Goal: Transaction & Acquisition: Purchase product/service

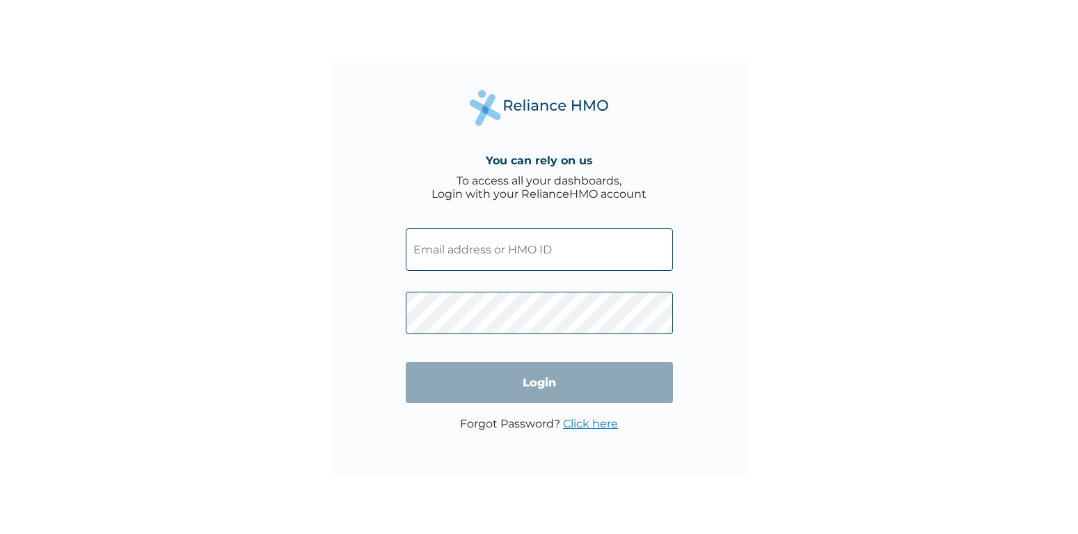
click at [550, 252] on input "text" at bounding box center [539, 249] width 267 height 42
paste input "[EMAIL_ADDRESS][DOMAIN_NAME]"
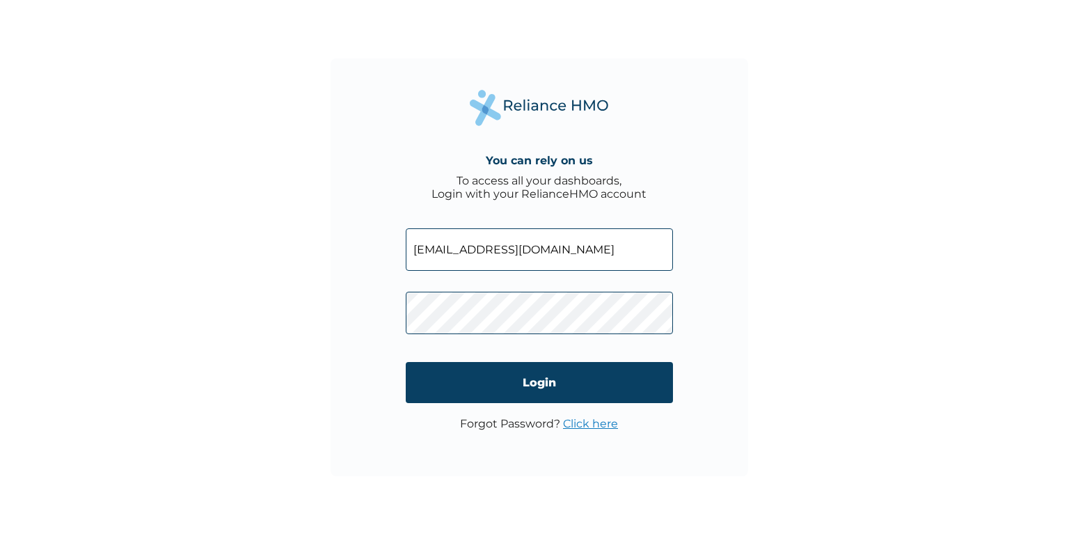
type input "[EMAIL_ADDRESS][DOMAIN_NAME]"
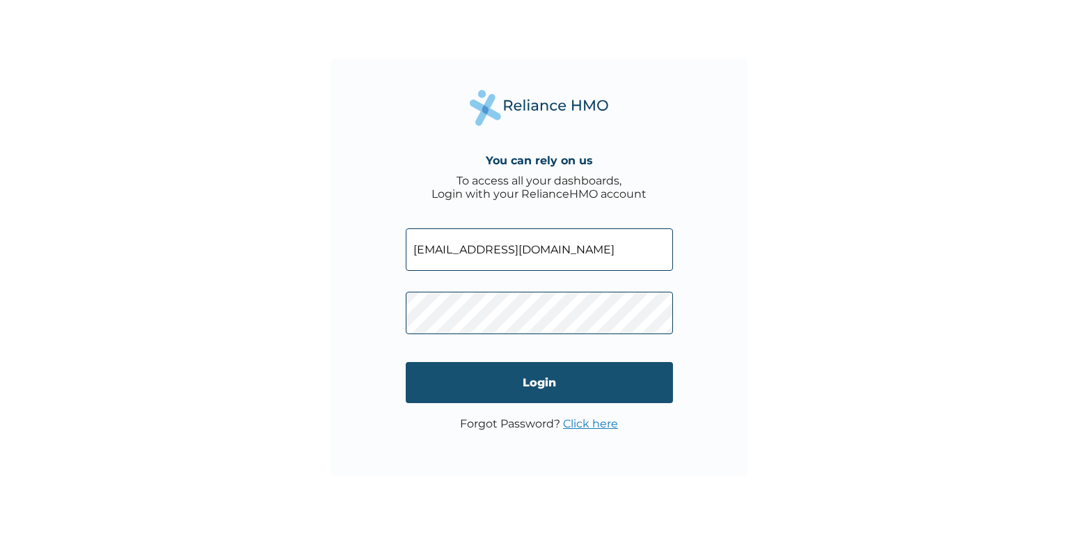
click at [519, 389] on input "Login" at bounding box center [539, 382] width 267 height 41
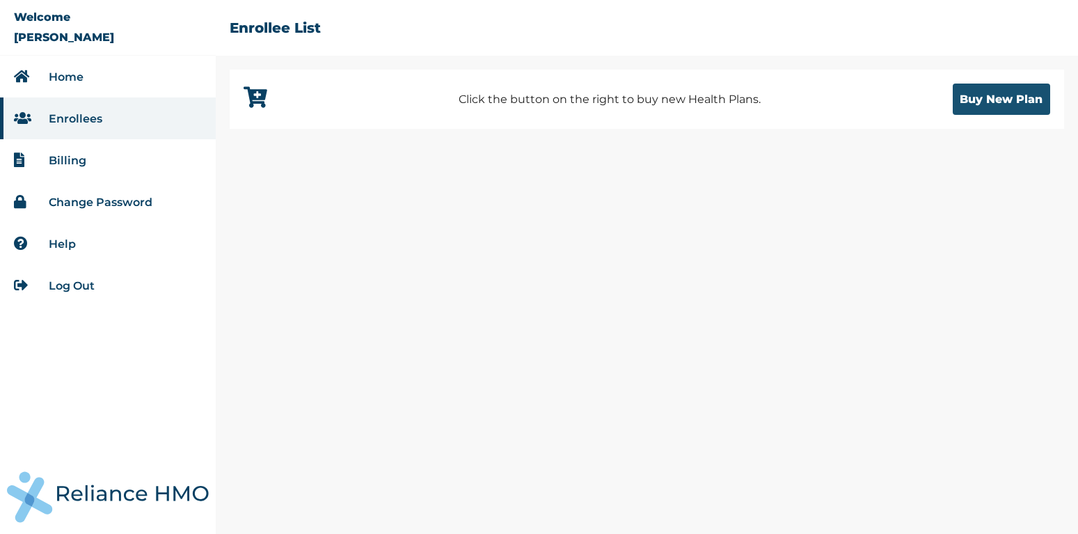
click at [970, 100] on button "Buy New Plan" at bounding box center [1001, 99] width 97 height 31
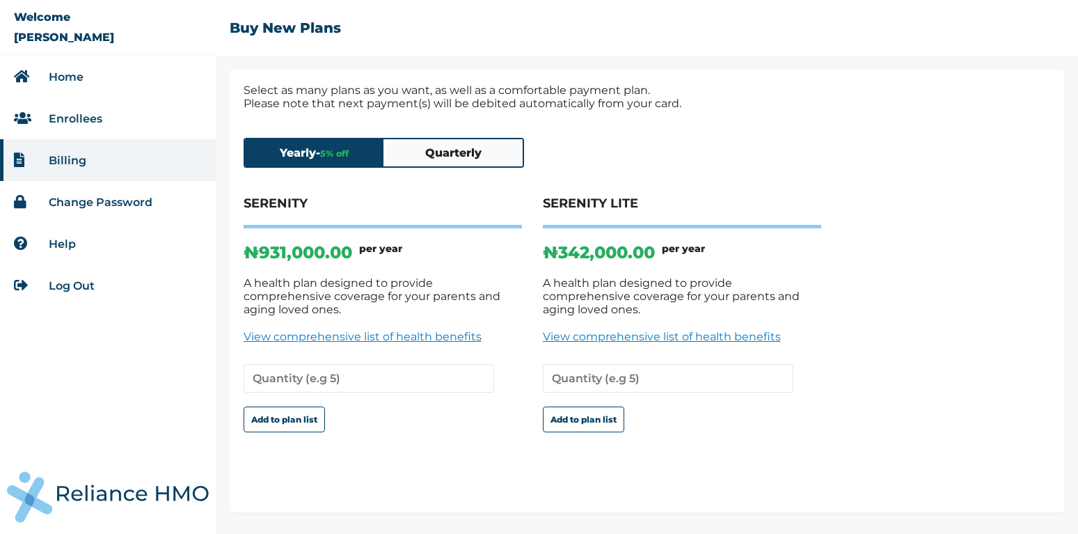
click at [483, 161] on button "Quarterly" at bounding box center [453, 152] width 139 height 27
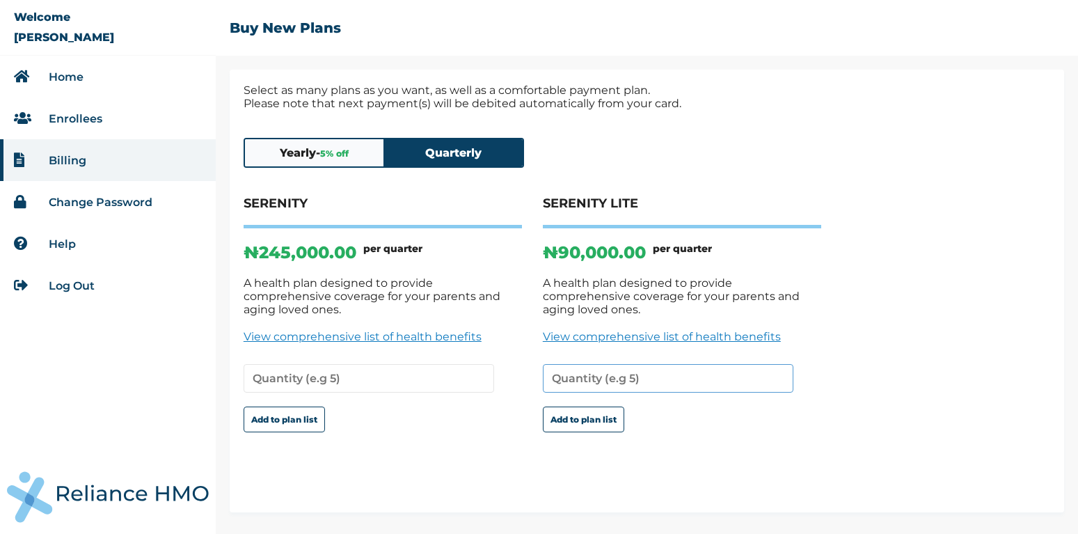
click at [612, 365] on input "number" at bounding box center [668, 378] width 251 height 29
type input "2"
click at [594, 411] on button "Add to plan list" at bounding box center [583, 419] width 81 height 26
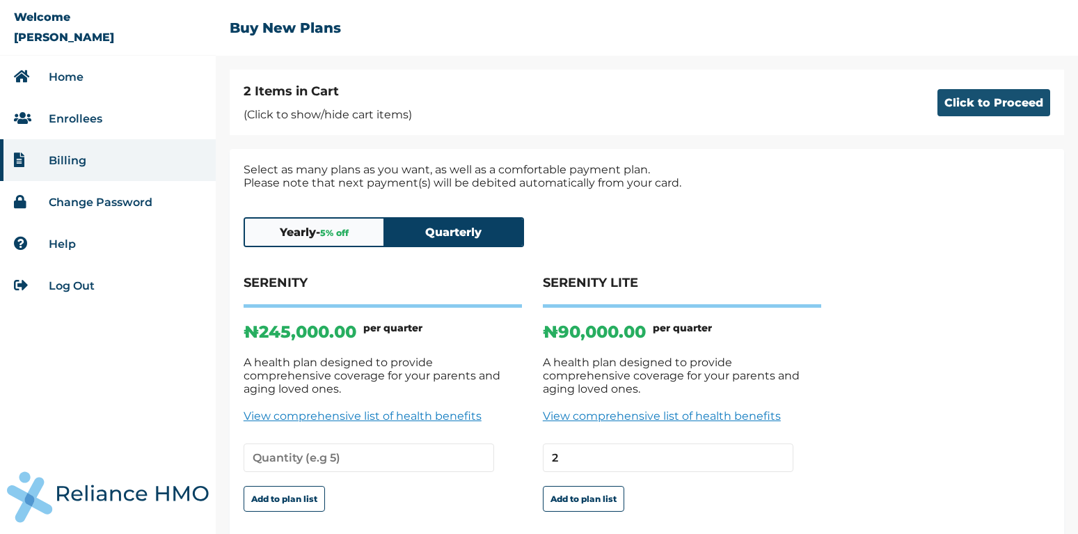
click at [963, 106] on button "Click to Proceed" at bounding box center [994, 102] width 113 height 27
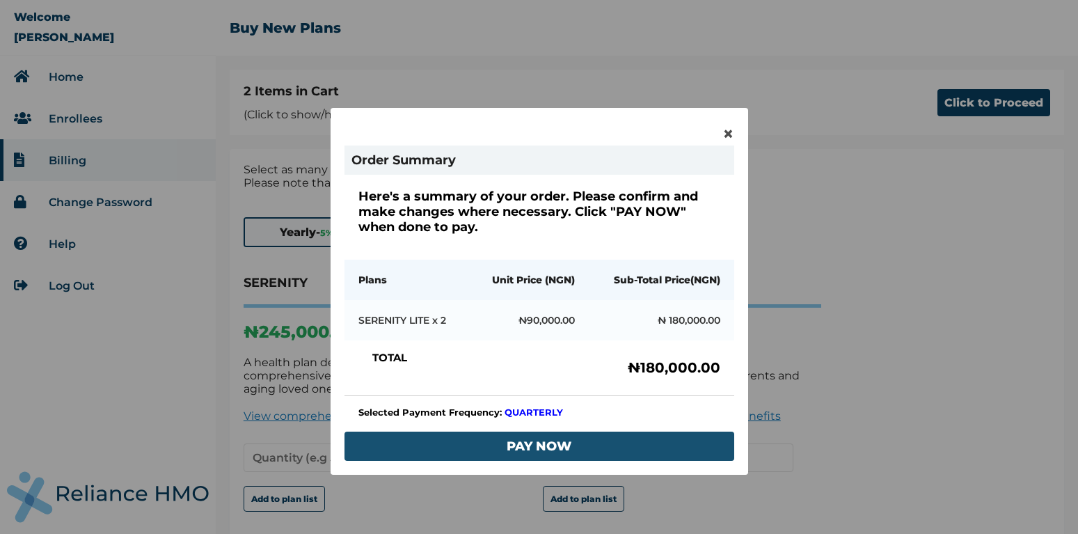
click at [592, 446] on button "PAY NOW" at bounding box center [540, 446] width 390 height 29
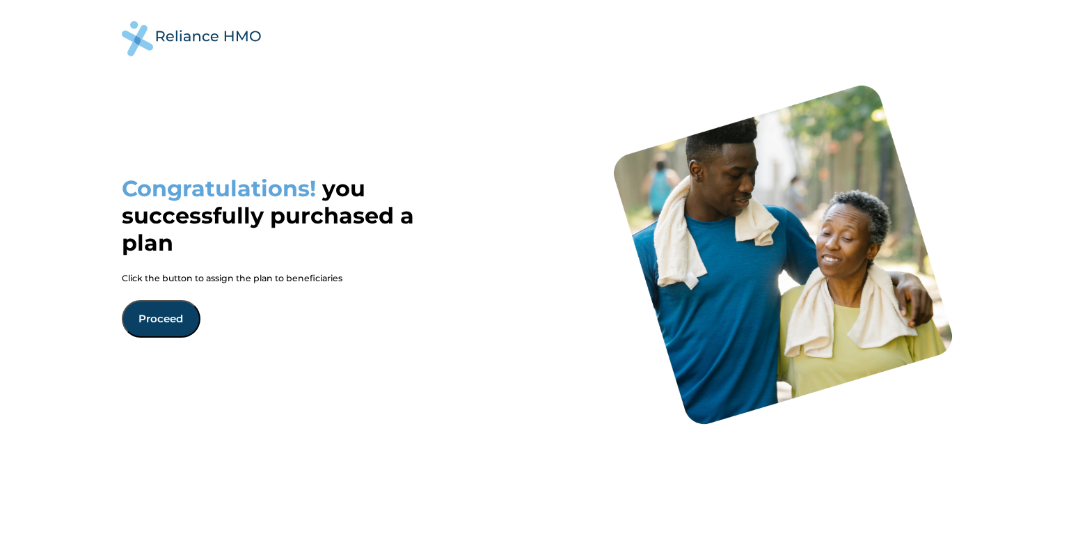
click at [173, 309] on button "Proceed" at bounding box center [161, 319] width 79 height 38
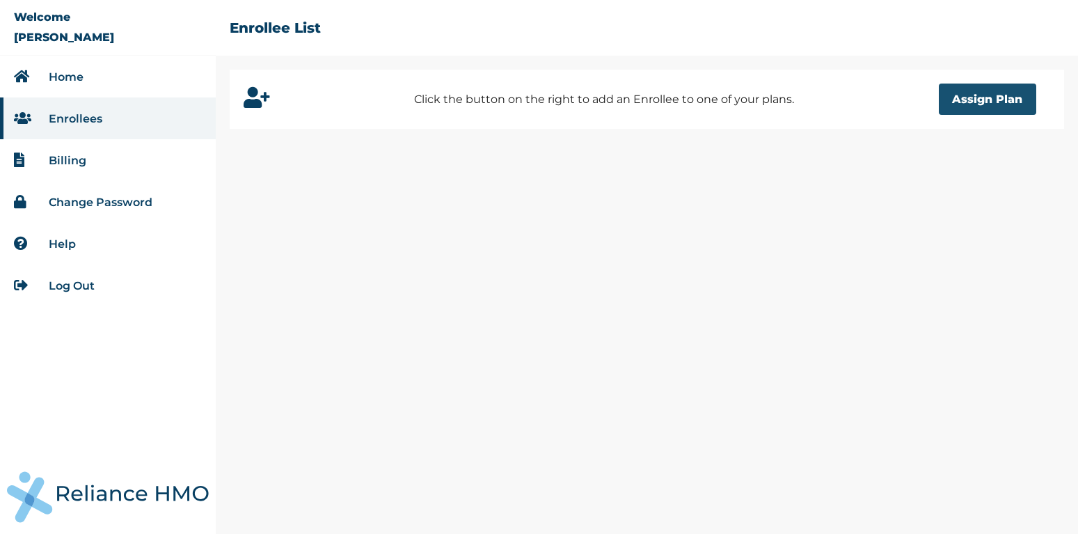
click at [958, 97] on button "Assign Plan" at bounding box center [987, 99] width 97 height 31
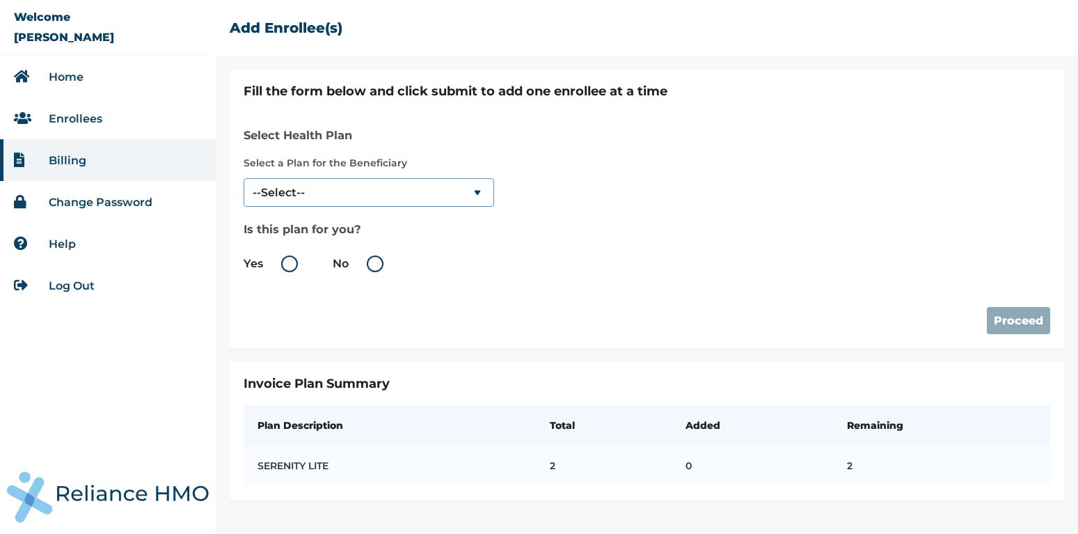
select select "18028"
click option "SERENITY LITE" at bounding box center [0, 0] width 0 height 0
click at [374, 256] on label "No" at bounding box center [362, 263] width 58 height 17
click at [363, 256] on input "No" at bounding box center [351, 264] width 22 height 22
radio input "true"
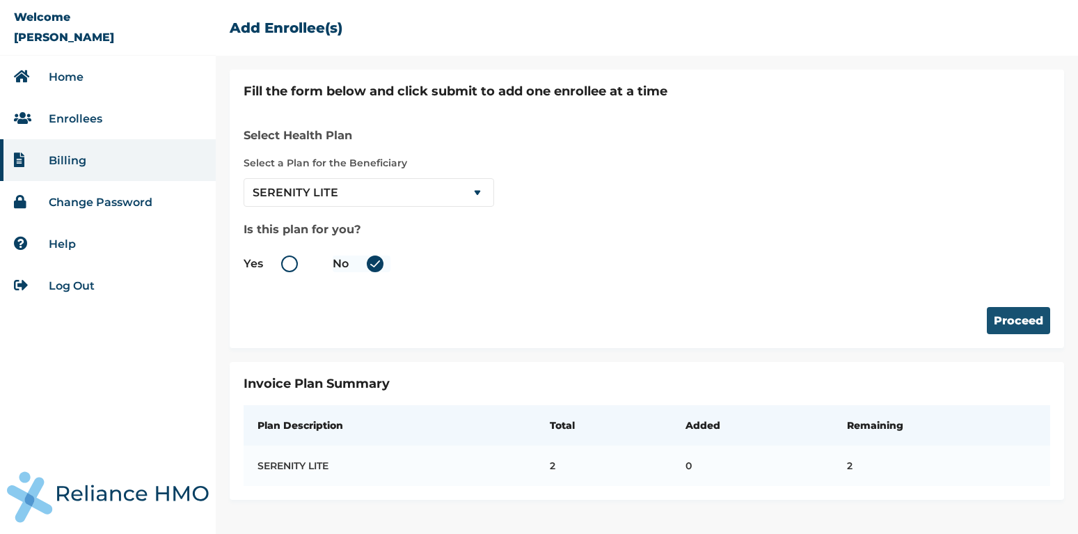
click at [1036, 317] on button "Proceed" at bounding box center [1018, 320] width 63 height 27
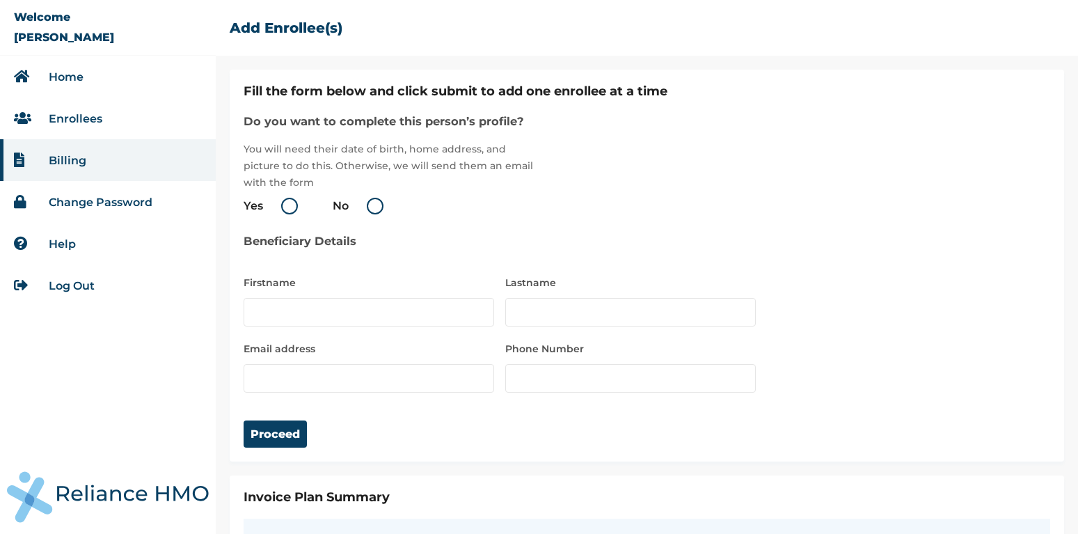
click at [377, 209] on label "No" at bounding box center [362, 206] width 58 height 17
click at [363, 209] on input "No" at bounding box center [351, 206] width 22 height 22
radio input "true"
click at [287, 305] on input "text" at bounding box center [369, 312] width 251 height 29
type input "Adeleke"
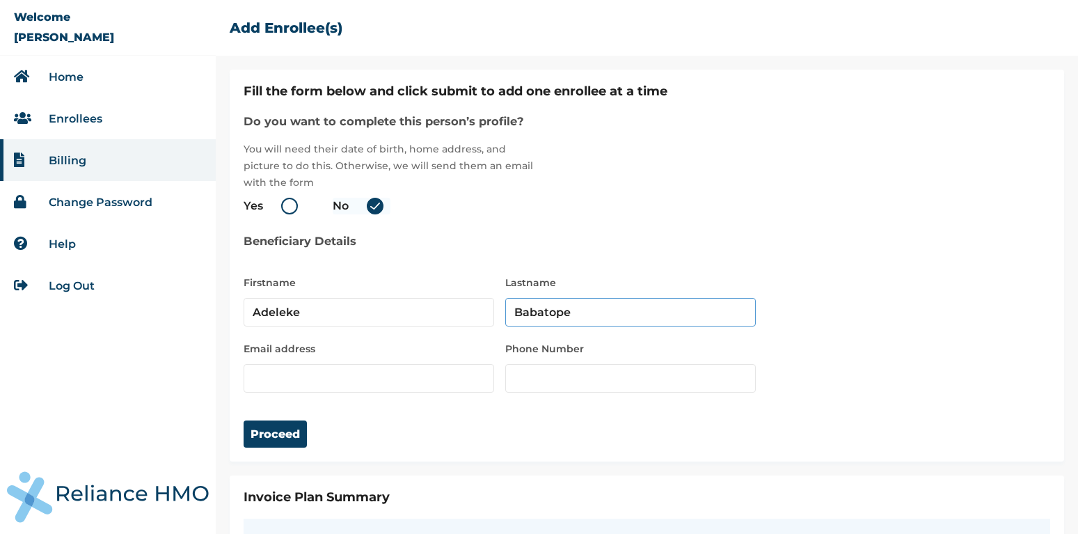
type input "Babatope"
type input "a"
paste input "[EMAIL_ADDRESS][DOMAIN_NAME]"
type input "[EMAIL_ADDRESS][DOMAIN_NAME]"
type input "09040297289"
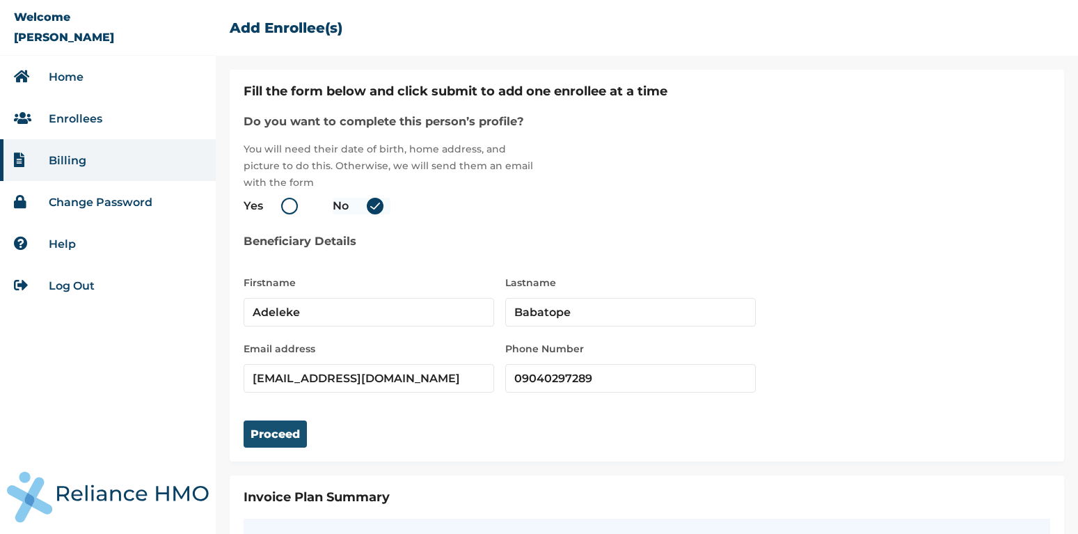
click at [267, 429] on button "Proceed" at bounding box center [275, 433] width 63 height 27
click at [281, 439] on button "Proceed" at bounding box center [275, 433] width 63 height 27
click at [290, 436] on button "Proceed" at bounding box center [275, 433] width 63 height 27
click at [290, 202] on label "Yes" at bounding box center [274, 206] width 61 height 17
click at [277, 202] on input "Yes" at bounding box center [266, 206] width 22 height 22
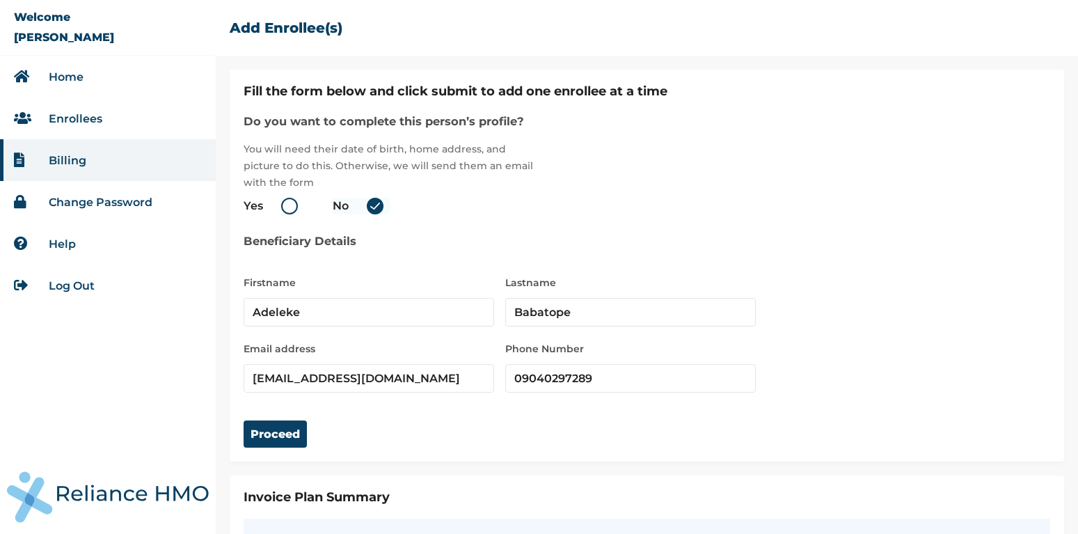
radio input "true"
click at [283, 438] on button "Proceed" at bounding box center [275, 433] width 63 height 27
click at [286, 439] on button "Proceed" at bounding box center [275, 433] width 63 height 27
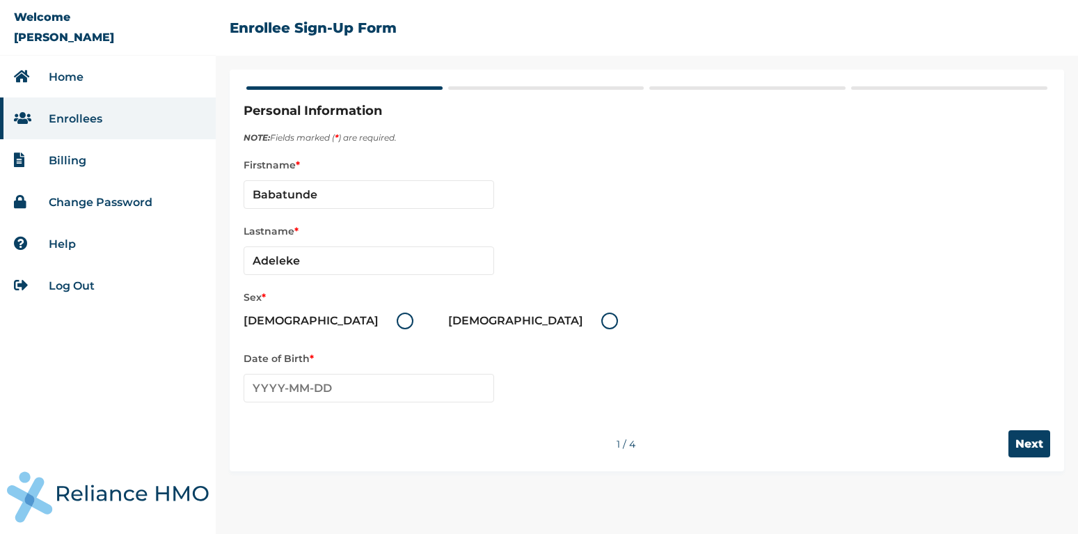
click at [301, 320] on label "Male" at bounding box center [332, 321] width 177 height 17
click at [377, 320] on input "Male" at bounding box center [388, 321] width 22 height 22
radio input "true"
click at [285, 386] on input "text" at bounding box center [369, 388] width 251 height 29
click at [254, 416] on span "‹" at bounding box center [254, 414] width 15 height 17
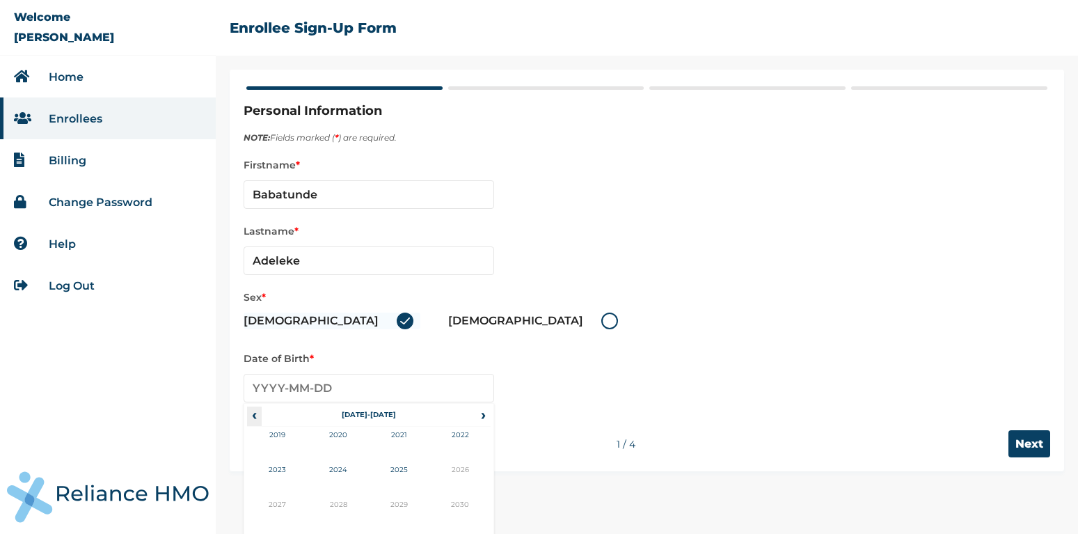
click at [254, 416] on span "‹" at bounding box center [254, 414] width 15 height 17
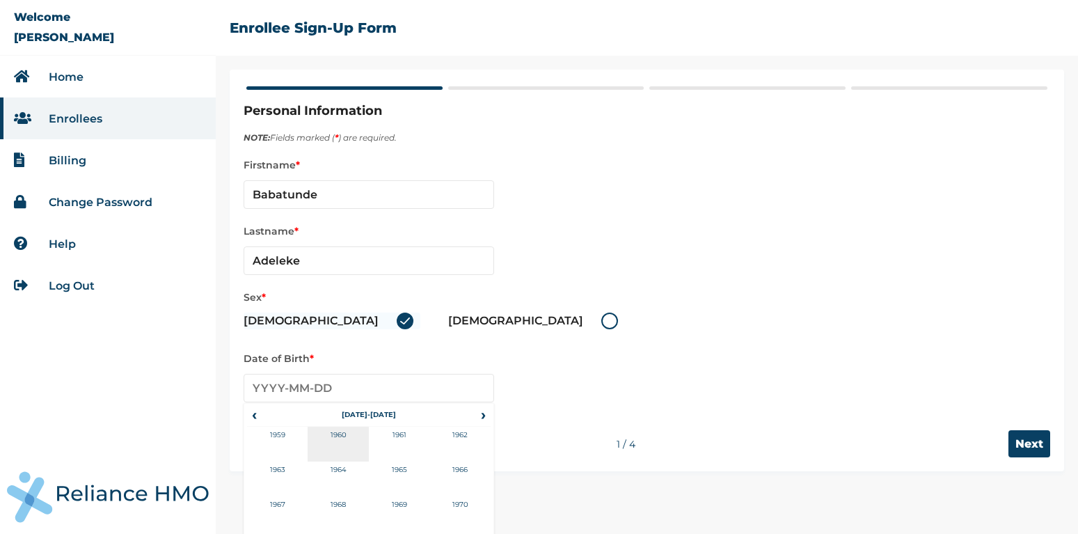
click at [340, 433] on td "1960" at bounding box center [338, 444] width 61 height 35
click at [286, 434] on td "Jan" at bounding box center [277, 444] width 61 height 35
click at [463, 457] on td "2" at bounding box center [473, 454] width 35 height 19
type input "1960-01-02"
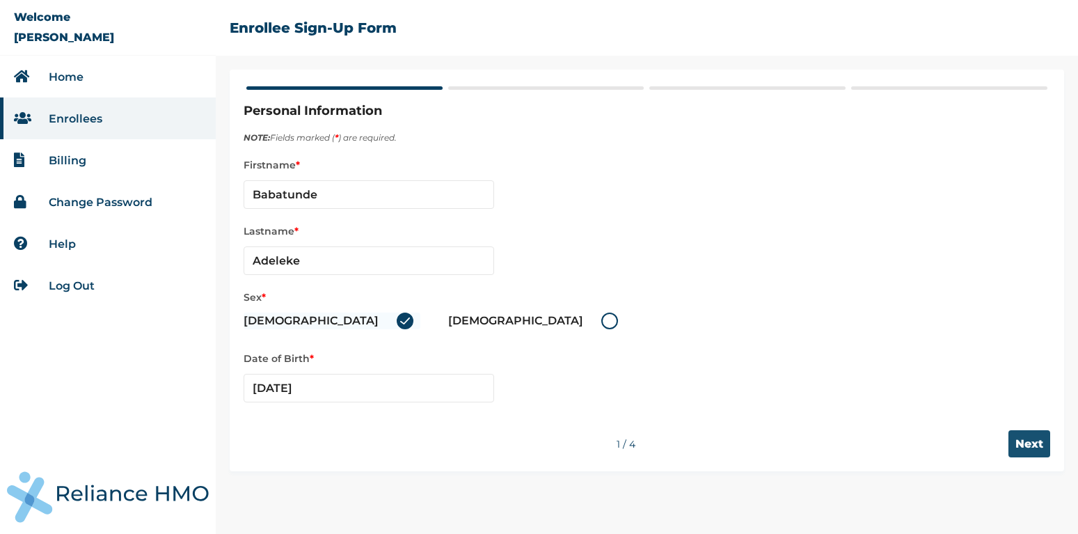
click at [1020, 445] on input "Next" at bounding box center [1030, 443] width 42 height 27
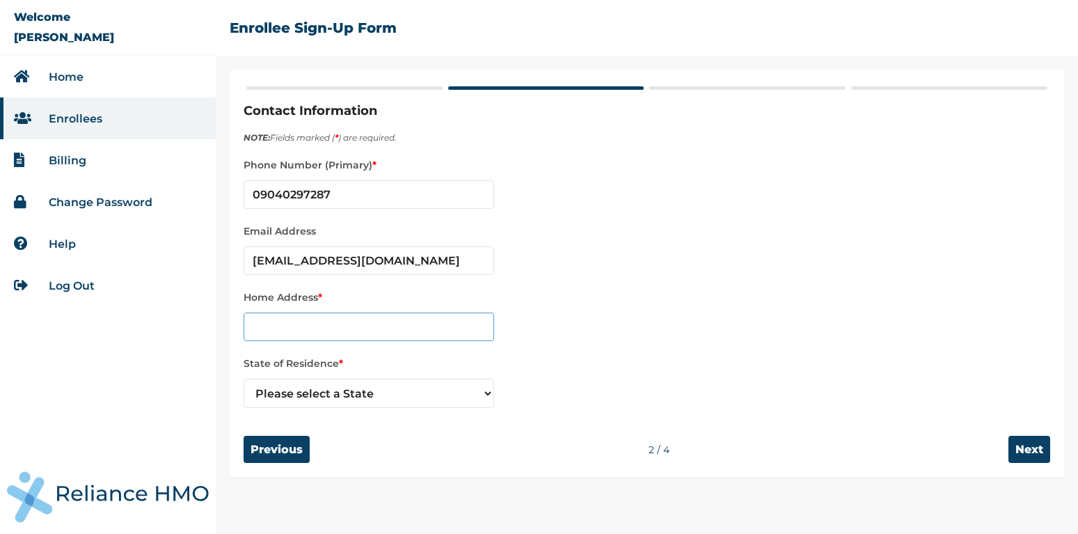
click at [322, 327] on input "text" at bounding box center [369, 327] width 251 height 29
type input "No 23, Noforija street, Papa Epe"
select select "25"
click option "Lagos" at bounding box center [0, 0] width 0 height 0
click at [1029, 446] on input "Next" at bounding box center [1030, 449] width 42 height 27
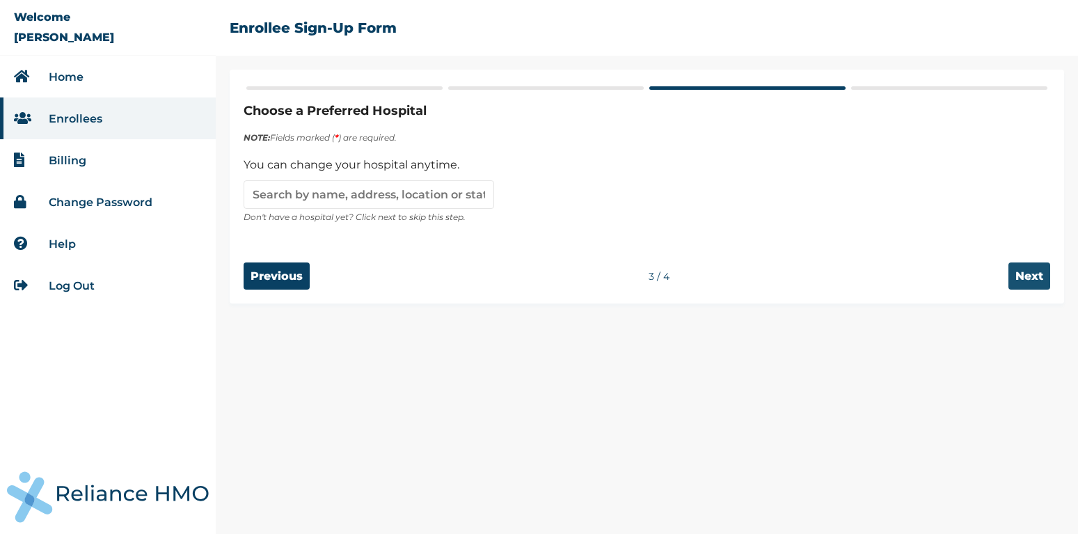
click at [1039, 275] on input "Next" at bounding box center [1030, 275] width 42 height 27
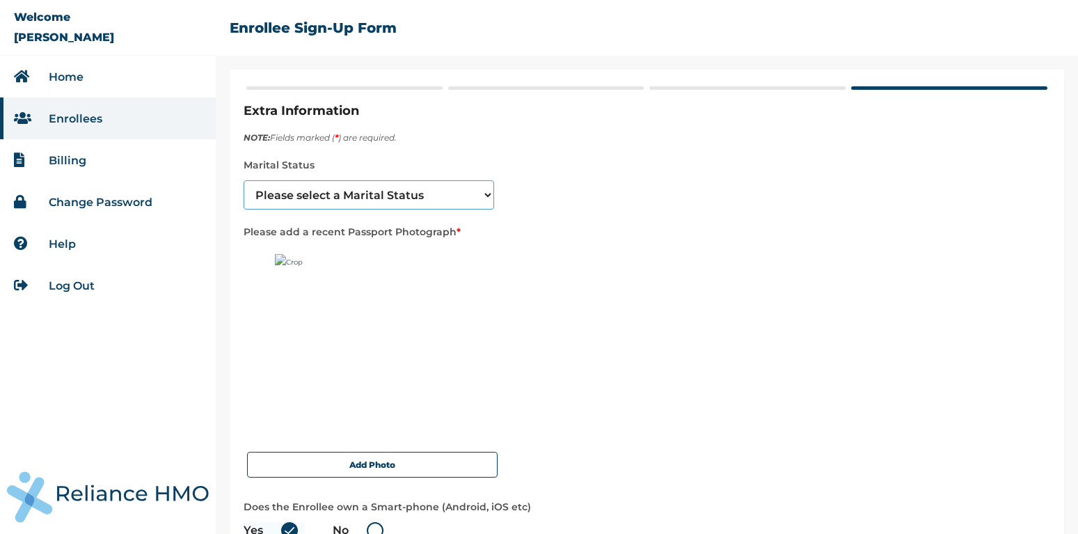
select select "2"
click option "Married" at bounding box center [0, 0] width 0 height 0
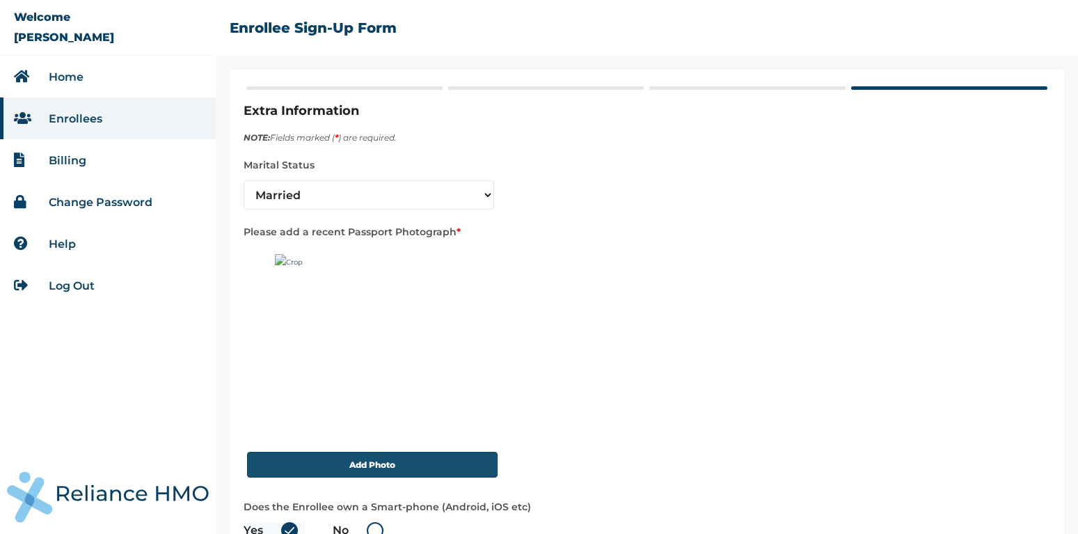
click at [361, 469] on button "Add Photo" at bounding box center [372, 465] width 251 height 26
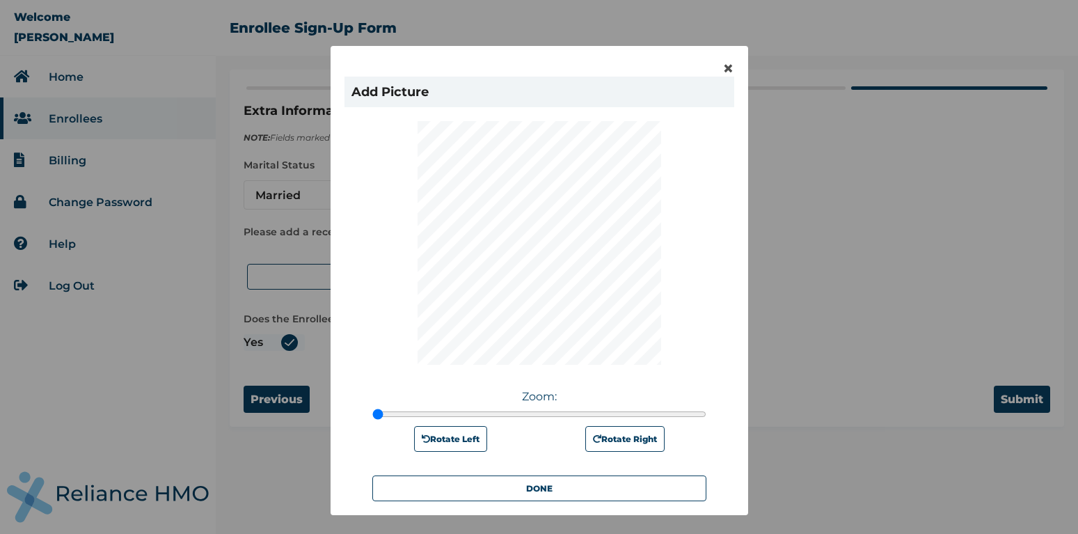
scroll to position [77, 0]
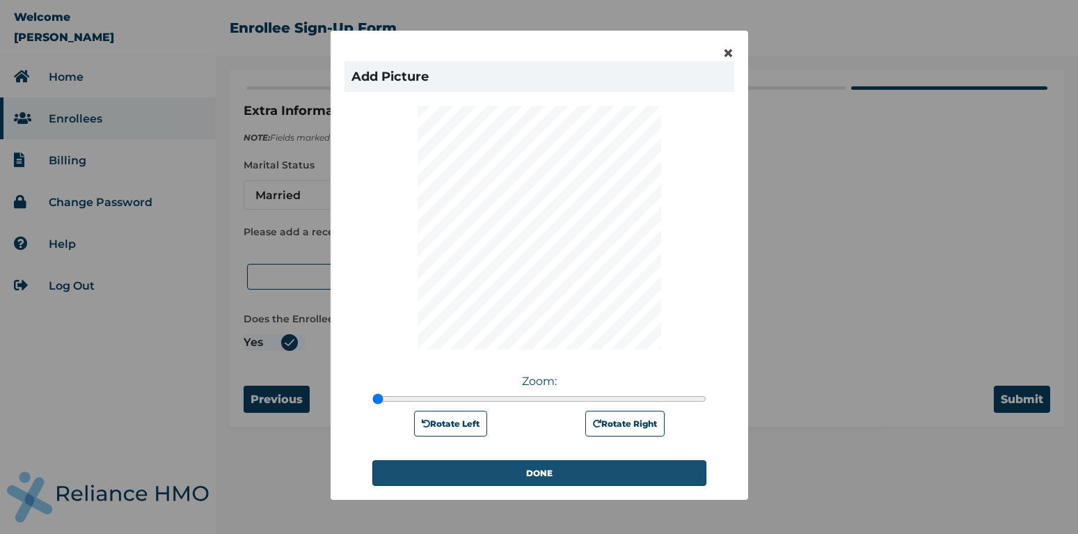
click at [543, 473] on button "DONE" at bounding box center [539, 473] width 334 height 26
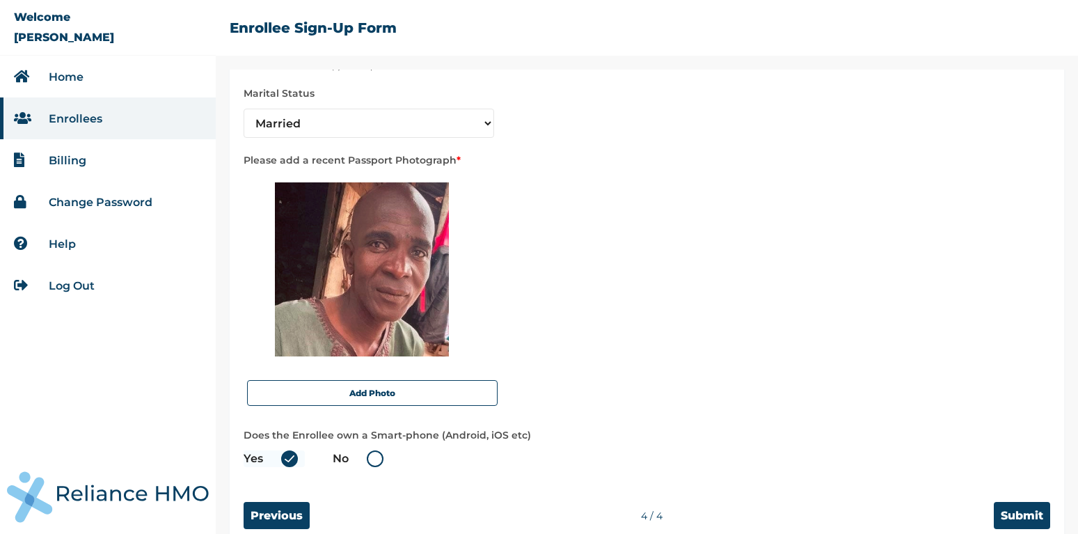
scroll to position [81, 0]
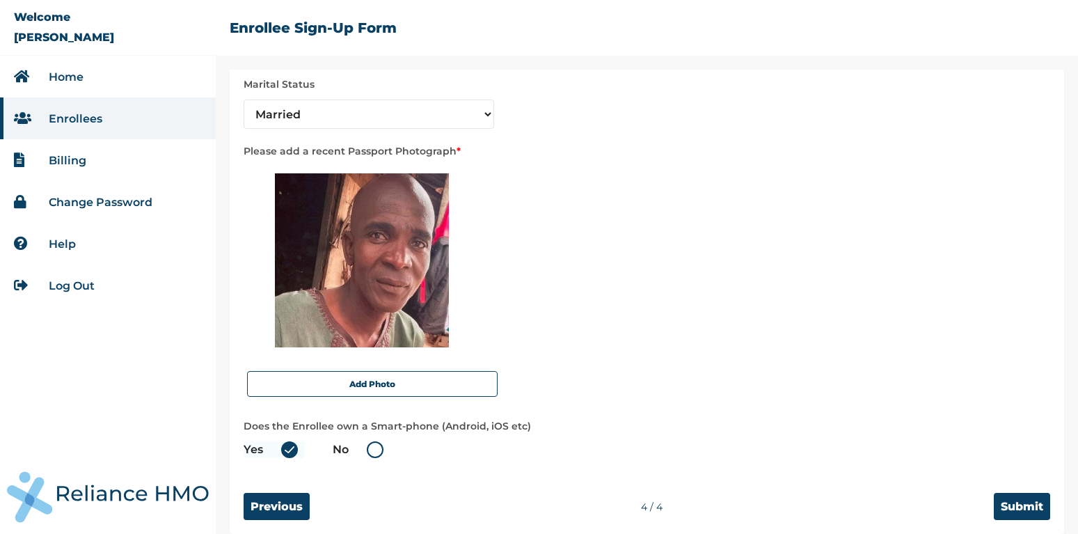
click at [379, 449] on label "No" at bounding box center [362, 449] width 58 height 17
click at [370, 449] on input "No" at bounding box center [358, 450] width 22 height 22
radio input "true"
click at [1010, 500] on input "Submit" at bounding box center [1022, 506] width 56 height 27
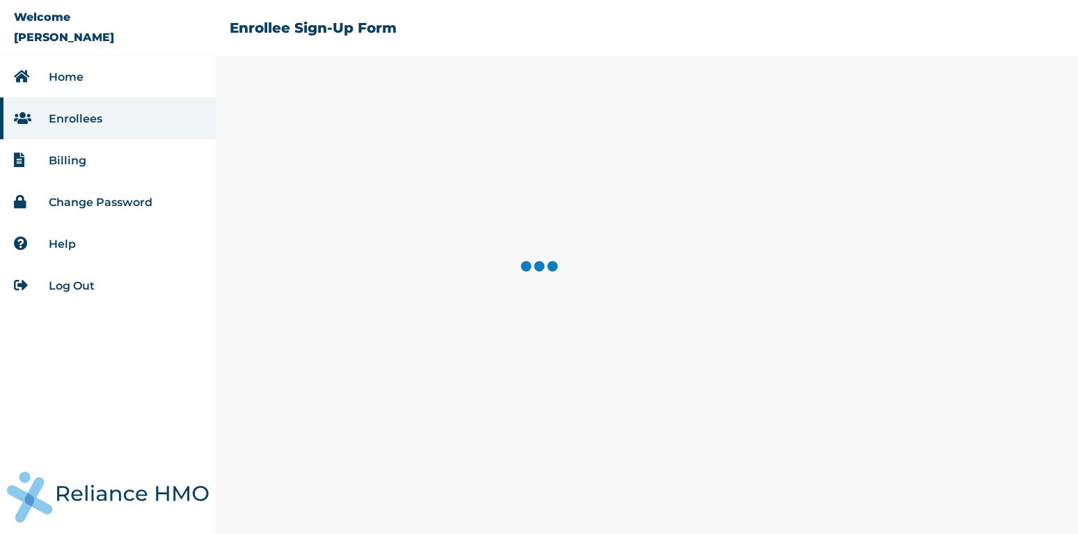
scroll to position [0, 0]
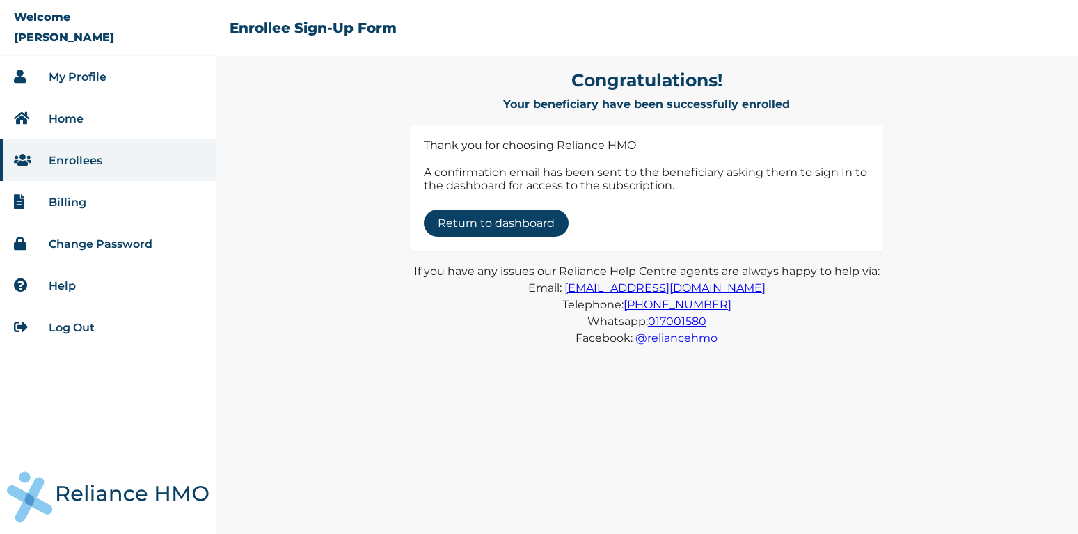
click at [511, 223] on link "Return to dashboard" at bounding box center [496, 223] width 145 height 27
